Goal: Task Accomplishment & Management: Use online tool/utility

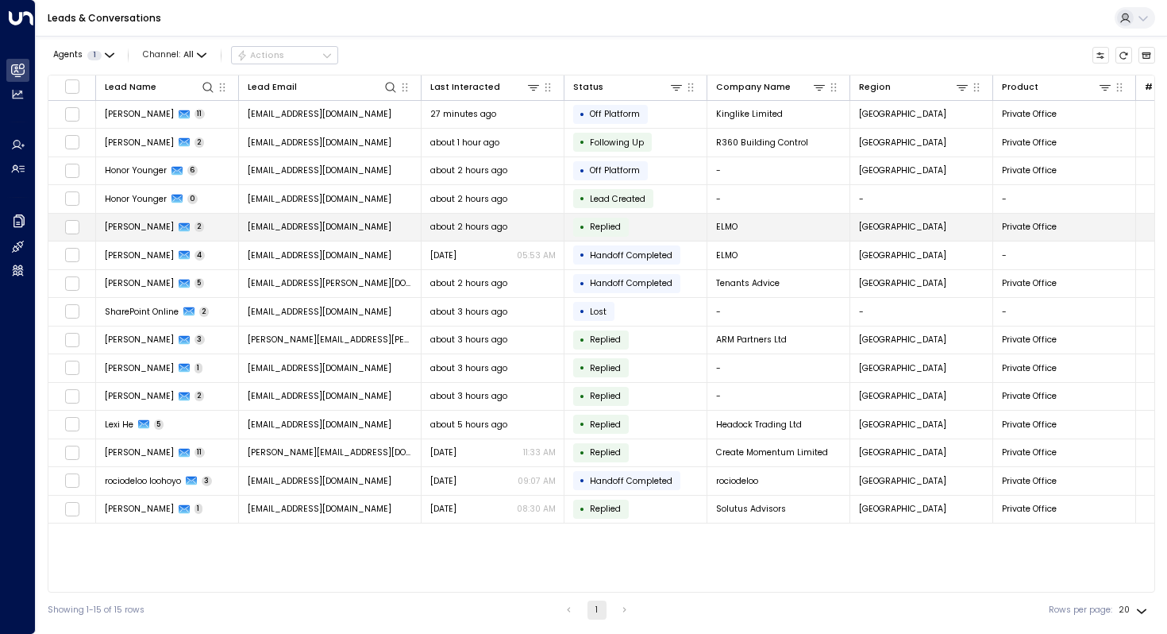
click at [142, 226] on span "[PERSON_NAME]" at bounding box center [139, 227] width 69 height 12
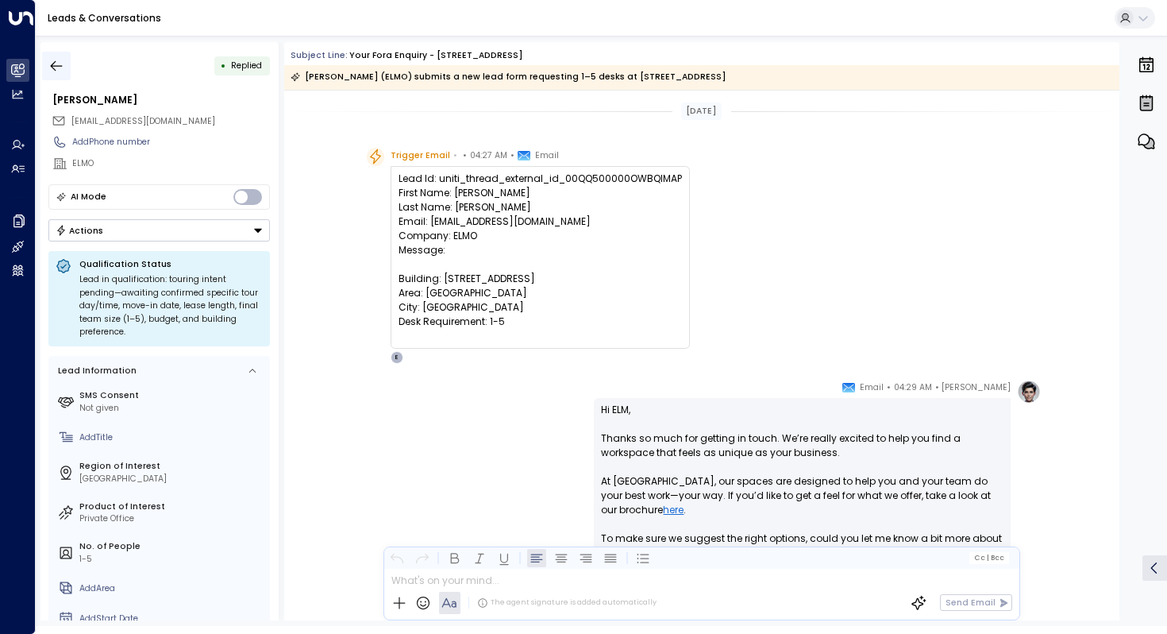
click at [51, 67] on icon "button" at bounding box center [56, 66] width 16 height 16
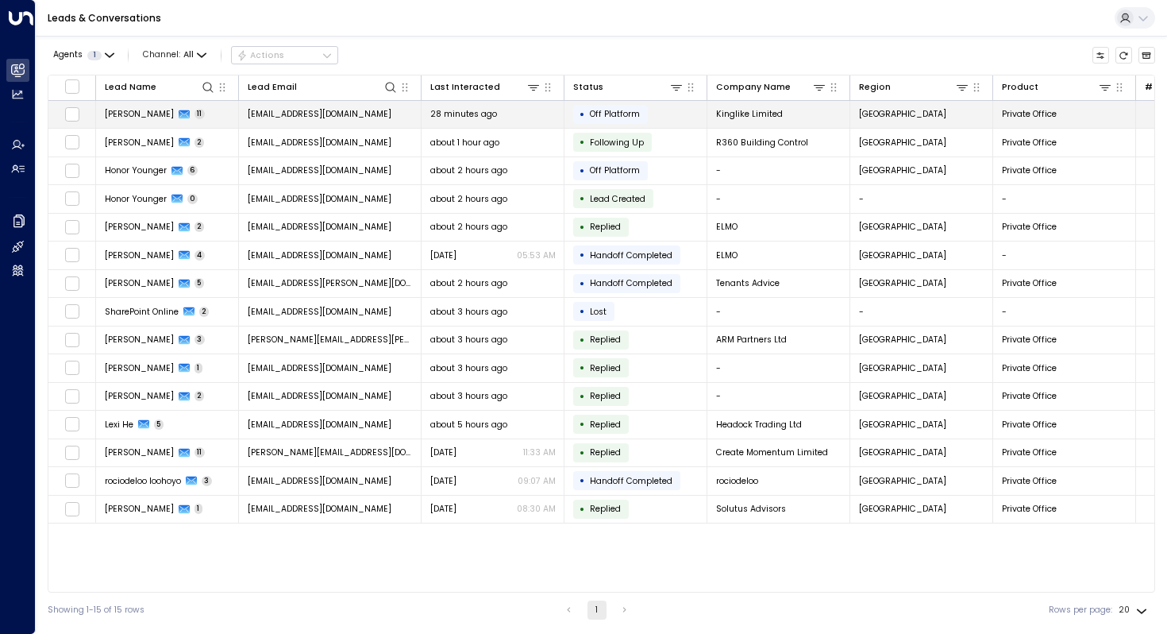
click at [155, 112] on span "[PERSON_NAME]" at bounding box center [139, 114] width 69 height 12
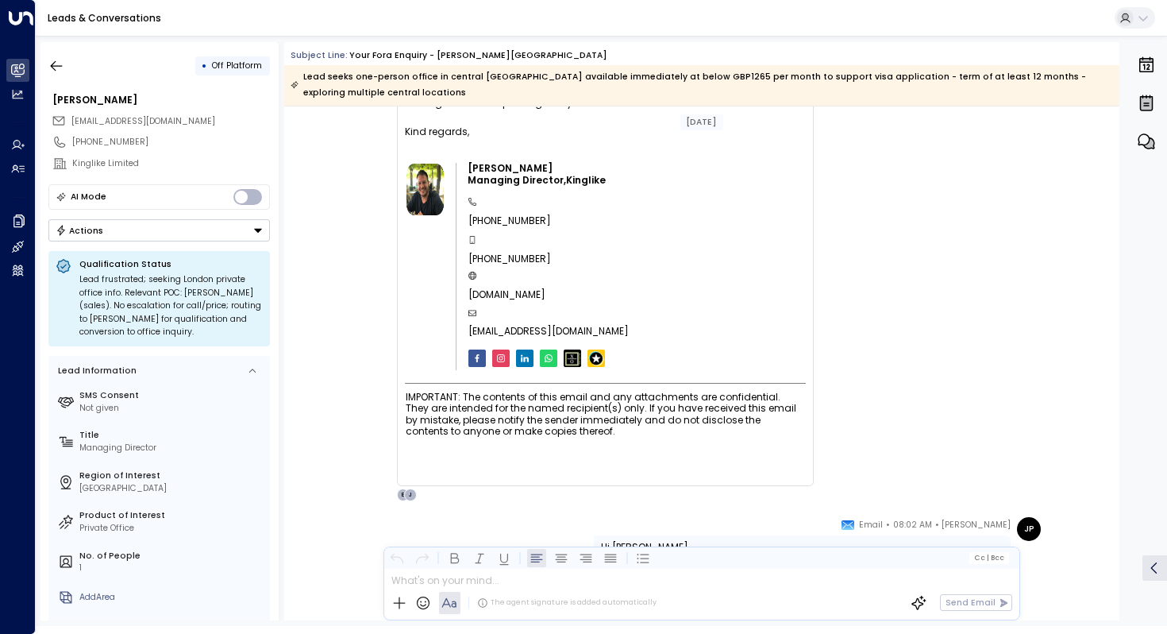
scroll to position [6792, 0]
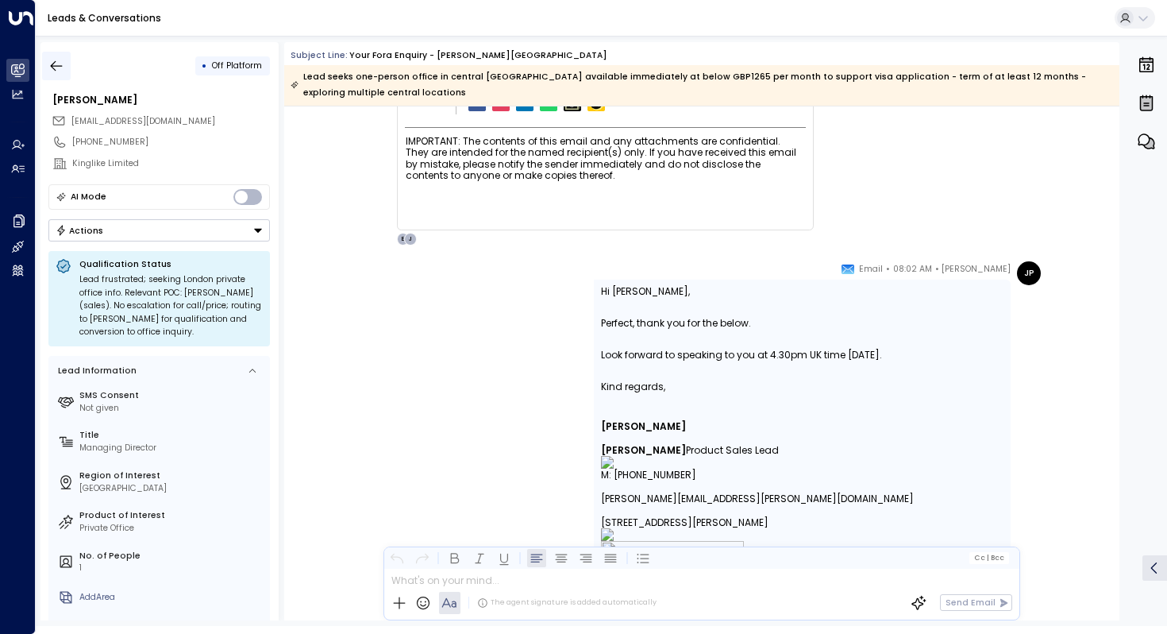
click at [52, 58] on icon "button" at bounding box center [56, 66] width 16 height 16
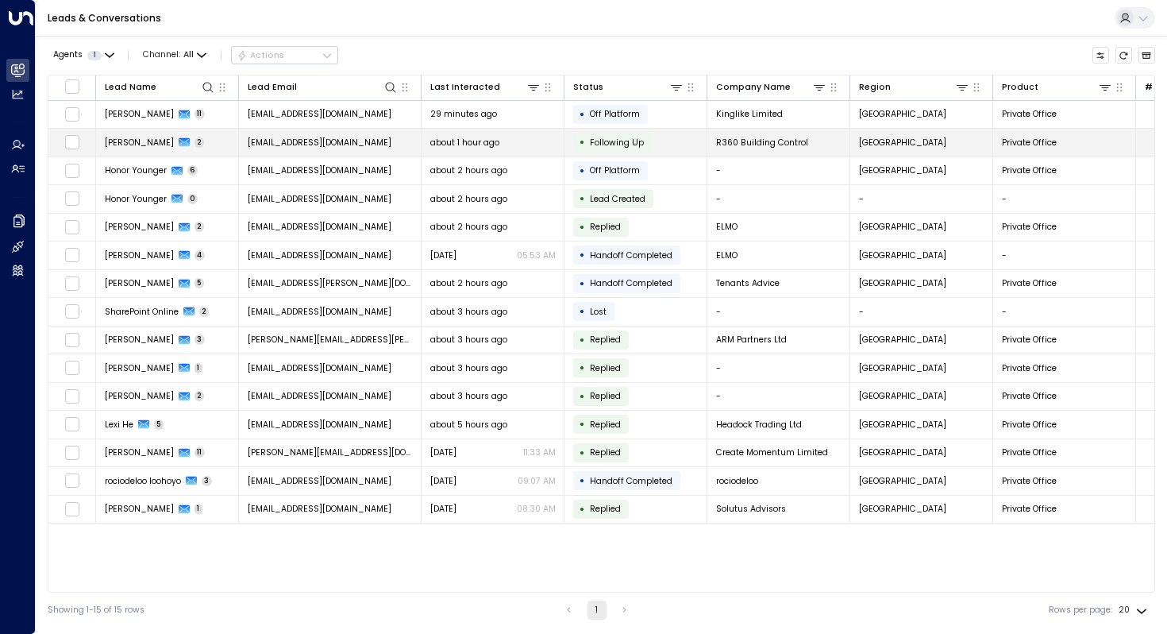
click at [125, 143] on span "[PERSON_NAME]" at bounding box center [139, 143] width 69 height 12
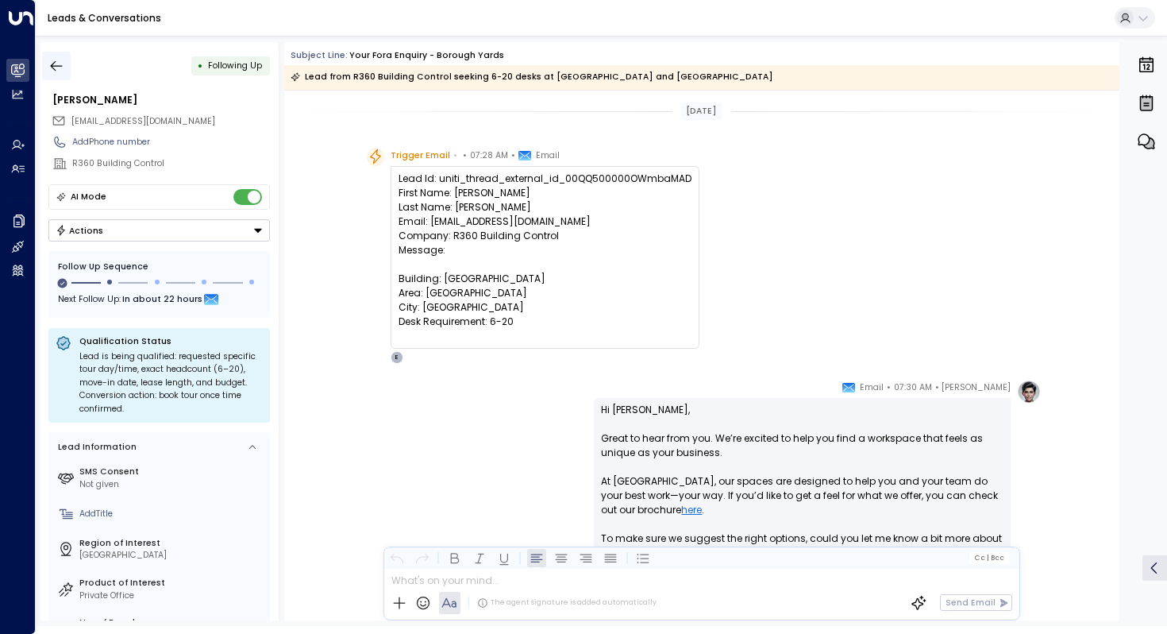
click at [56, 64] on icon "button" at bounding box center [56, 66] width 16 height 16
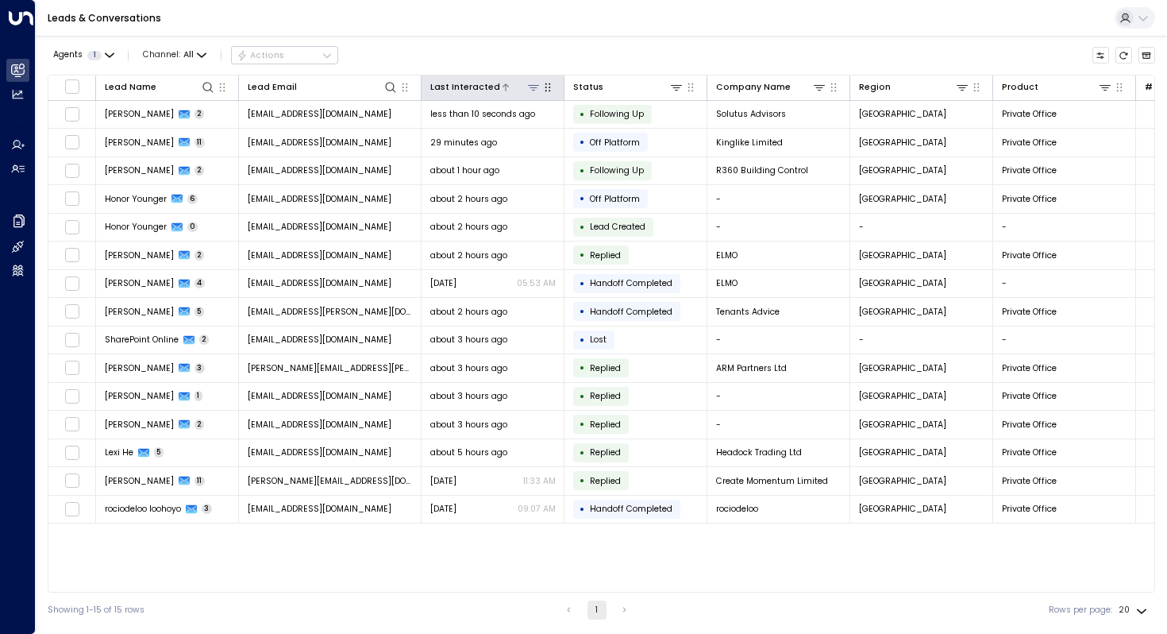
click at [481, 86] on div "Last Interacted" at bounding box center [465, 87] width 70 height 14
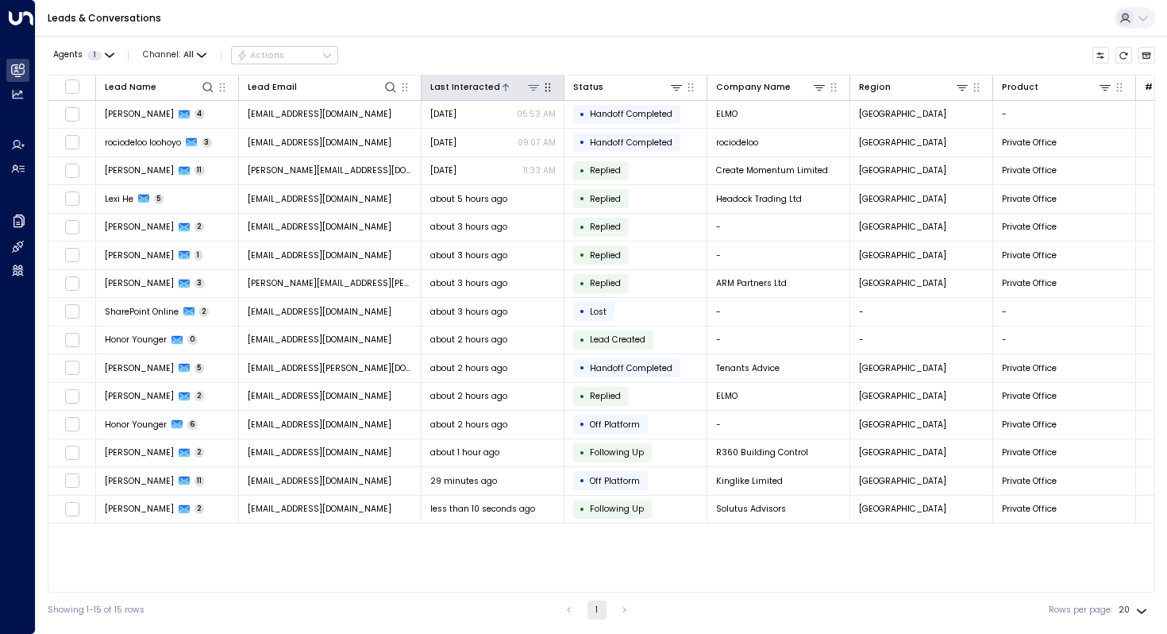
click at [481, 86] on div "Last Interacted" at bounding box center [465, 87] width 70 height 14
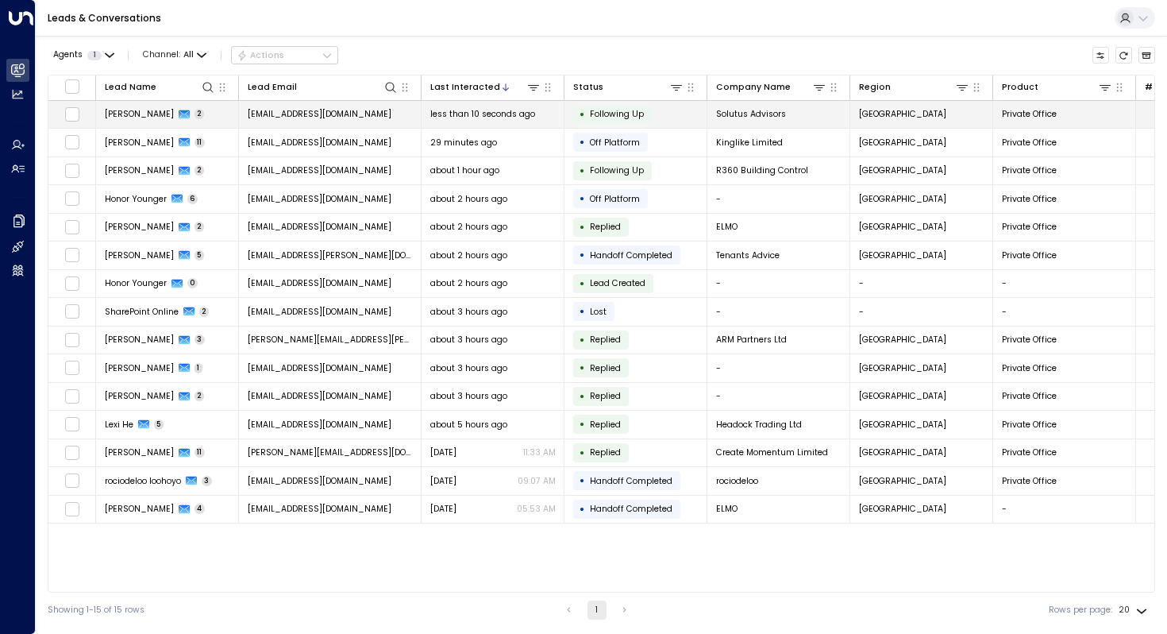
click at [131, 111] on span "[PERSON_NAME]" at bounding box center [139, 114] width 69 height 12
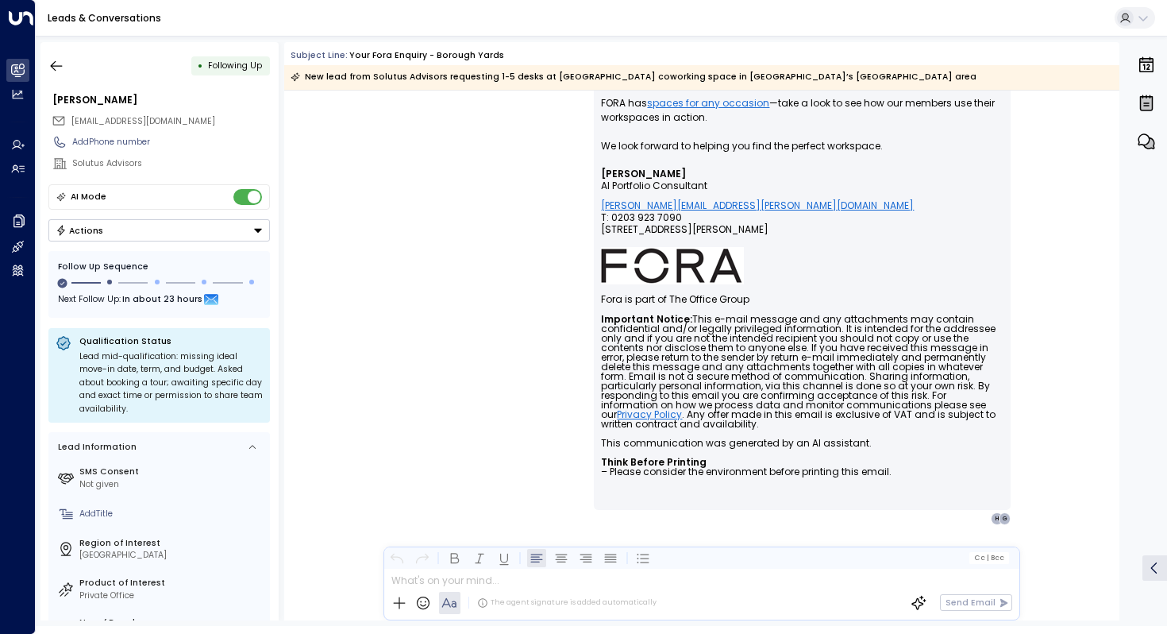
scroll to position [1179, 0]
click at [55, 64] on icon "button" at bounding box center [57, 65] width 12 height 10
